Goal: Find specific page/section: Find specific page/section

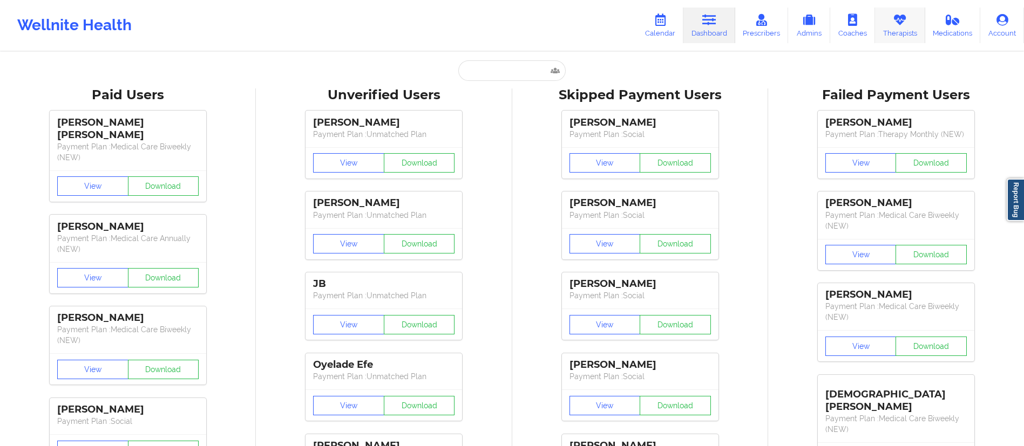
click at [888, 23] on link "Therapists" at bounding box center [900, 26] width 50 height 36
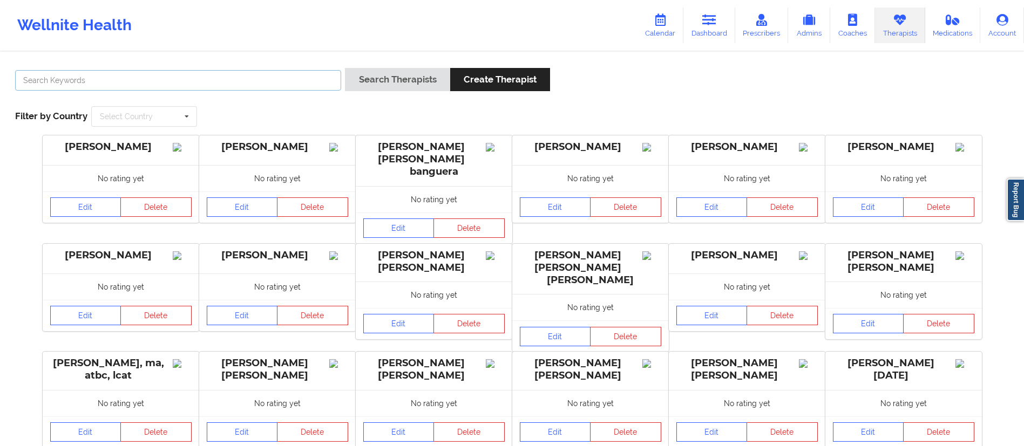
click at [256, 80] on input "text" at bounding box center [178, 80] width 326 height 21
paste input "[PERSON_NAME]"
type input "[PERSON_NAME]"
click at [383, 83] on button "Search Therapists" at bounding box center [397, 79] width 105 height 23
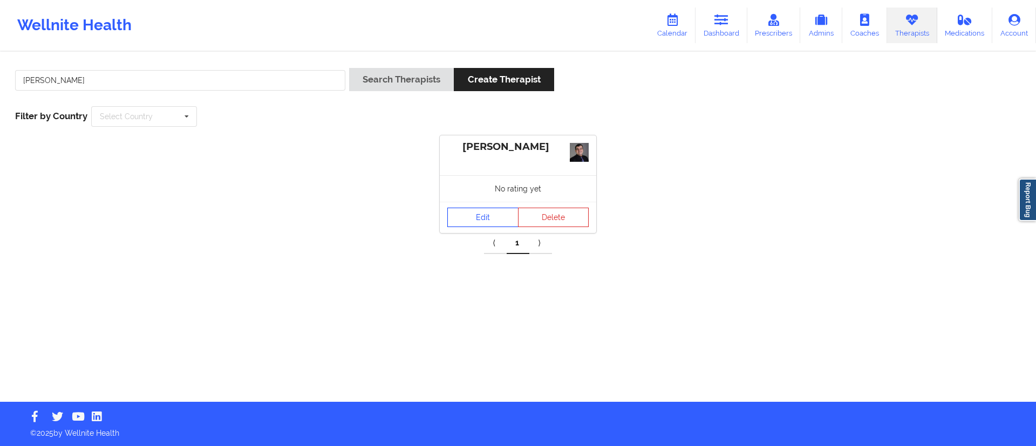
click at [472, 196] on div "[PERSON_NAME] No rating yet Edit Delete" at bounding box center [518, 184] width 156 height 98
click at [473, 219] on link "Edit" at bounding box center [482, 217] width 71 height 19
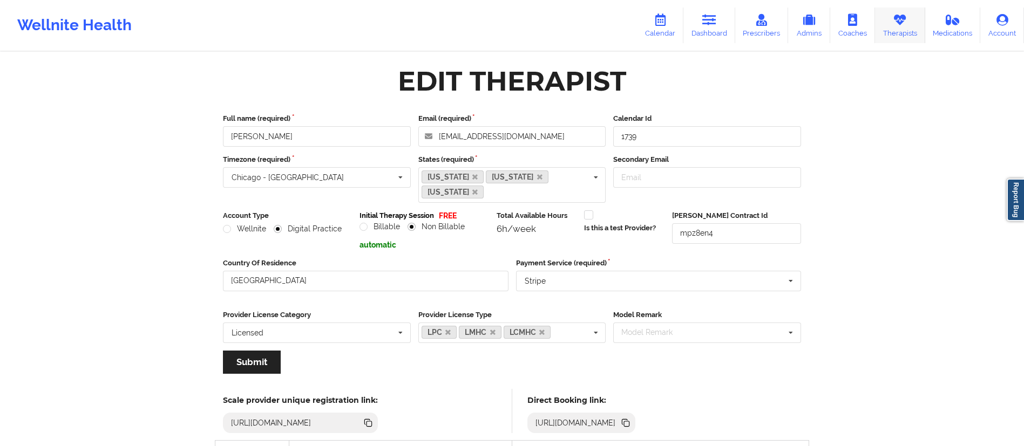
click at [902, 27] on link "Therapists" at bounding box center [900, 26] width 50 height 36
